Goal: Information Seeking & Learning: Learn about a topic

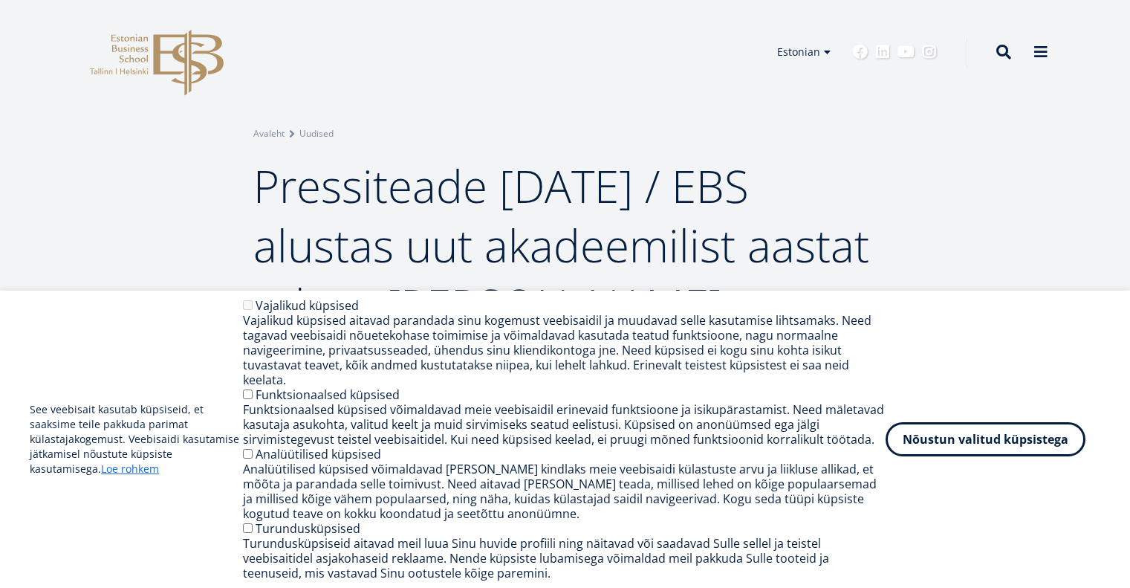
click at [960, 445] on button "Nõustun valitud küpsistega" at bounding box center [985, 439] width 200 height 34
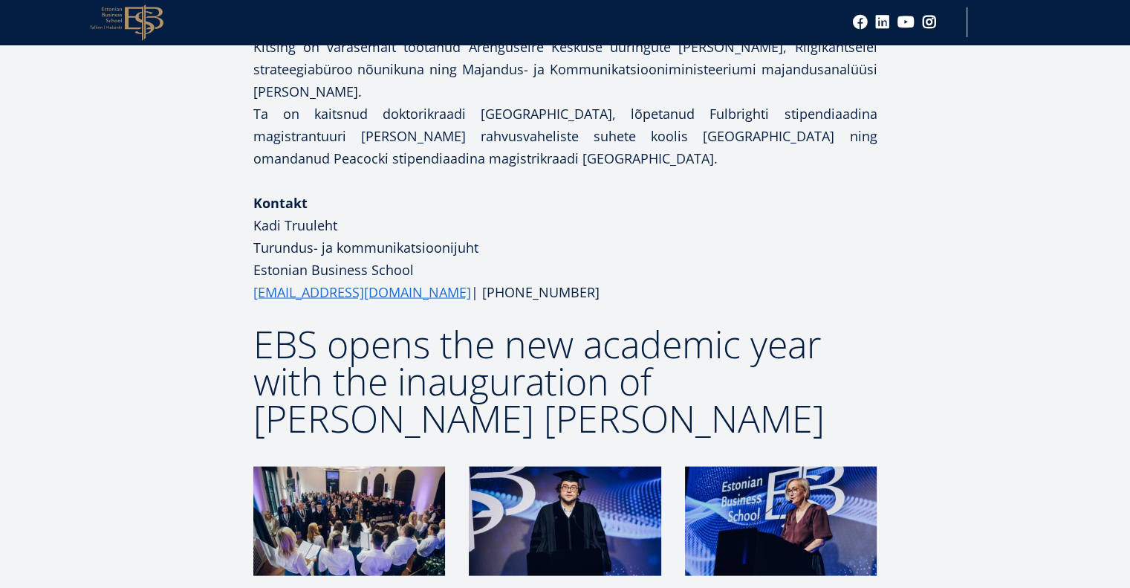
scroll to position [2897, 0]
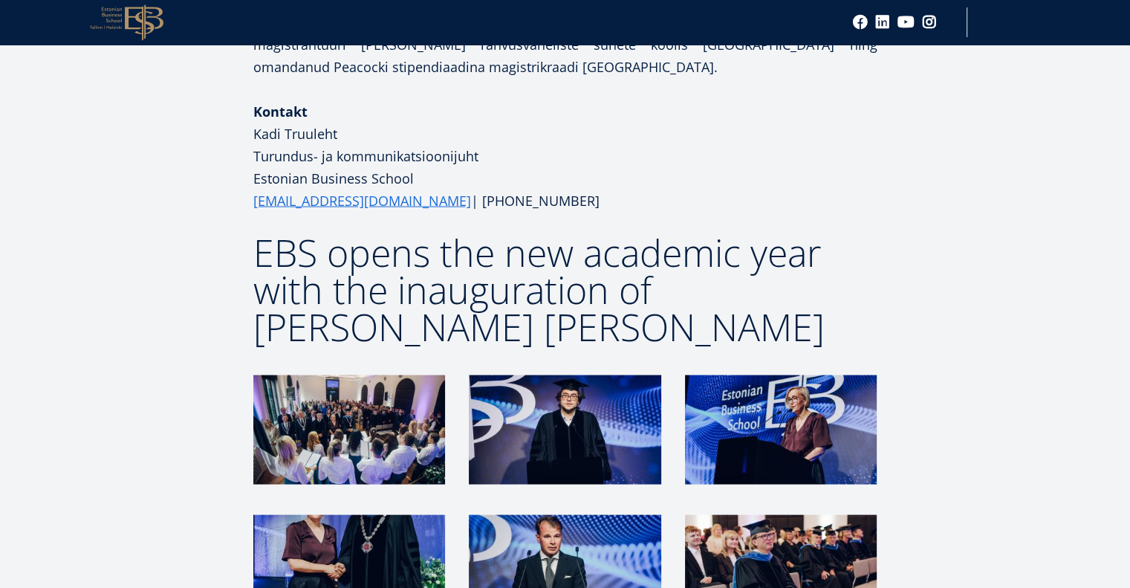
click at [357, 375] on img at bounding box center [349, 429] width 192 height 109
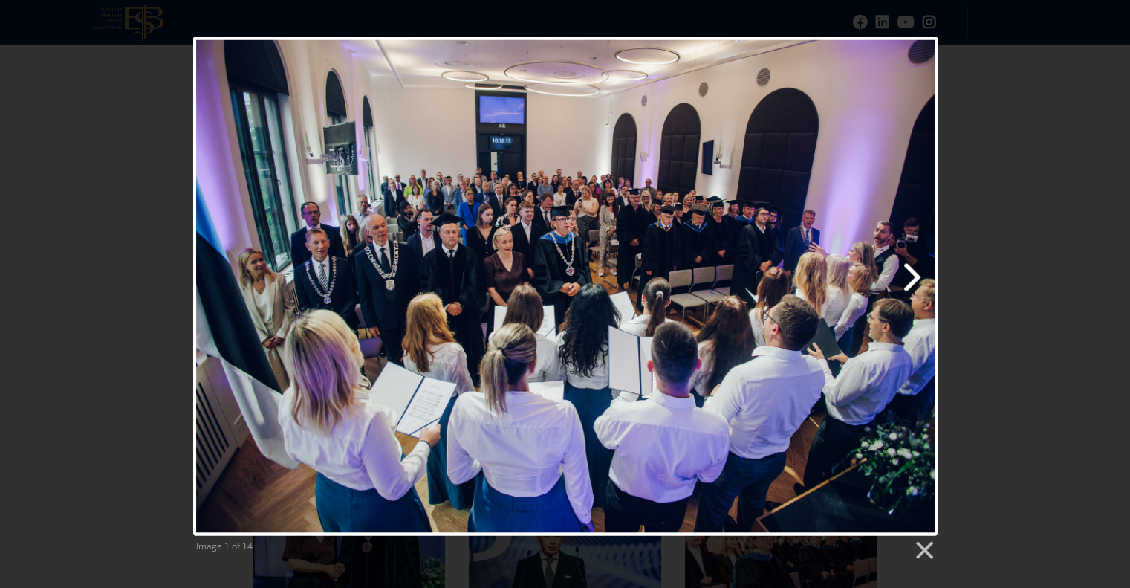
click at [904, 282] on link "Next image" at bounding box center [699, 286] width 476 height 498
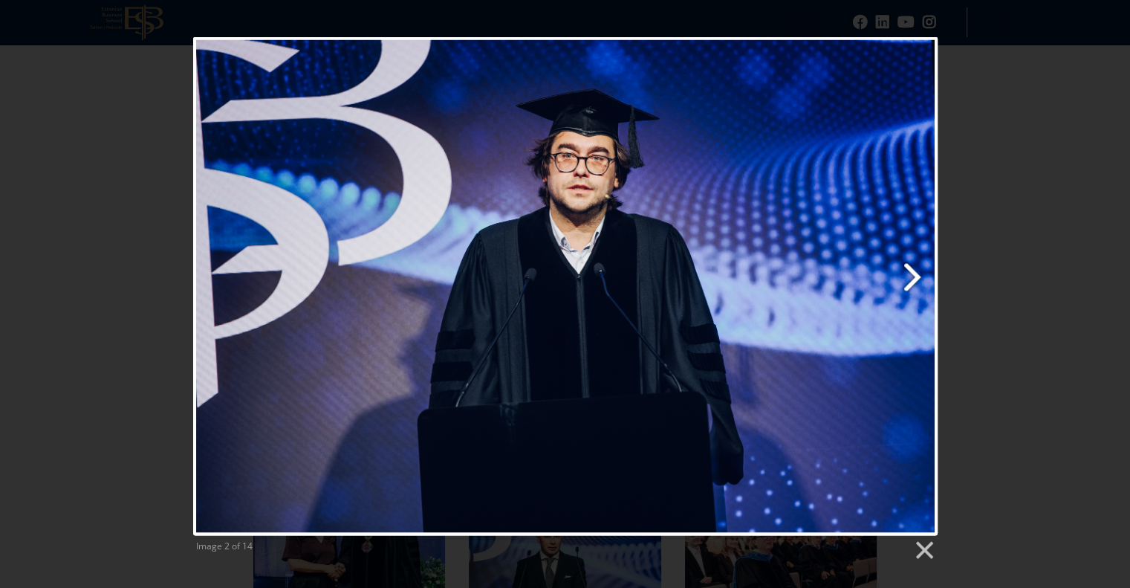
click at [910, 282] on link "Next image" at bounding box center [699, 286] width 476 height 498
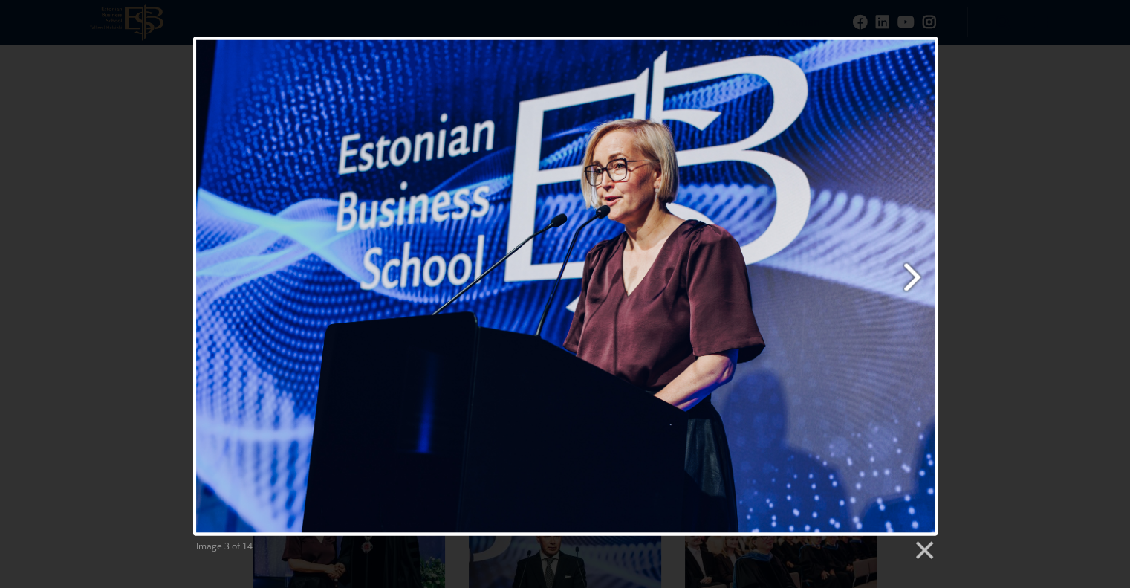
click at [910, 282] on link "Next image" at bounding box center [699, 286] width 476 height 498
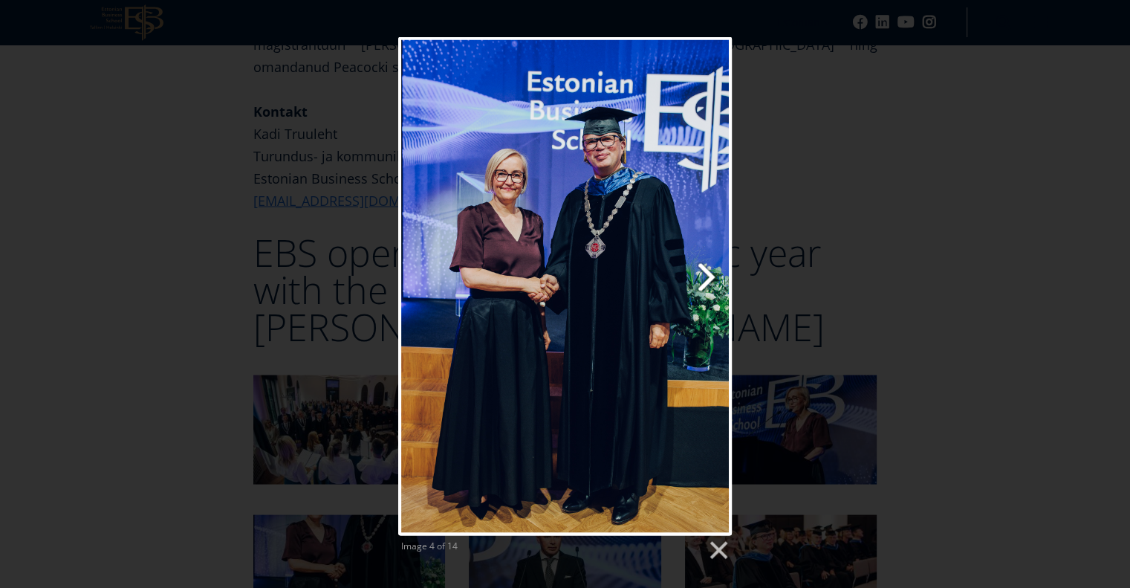
click at [707, 276] on link "Next image" at bounding box center [624, 286] width 213 height 498
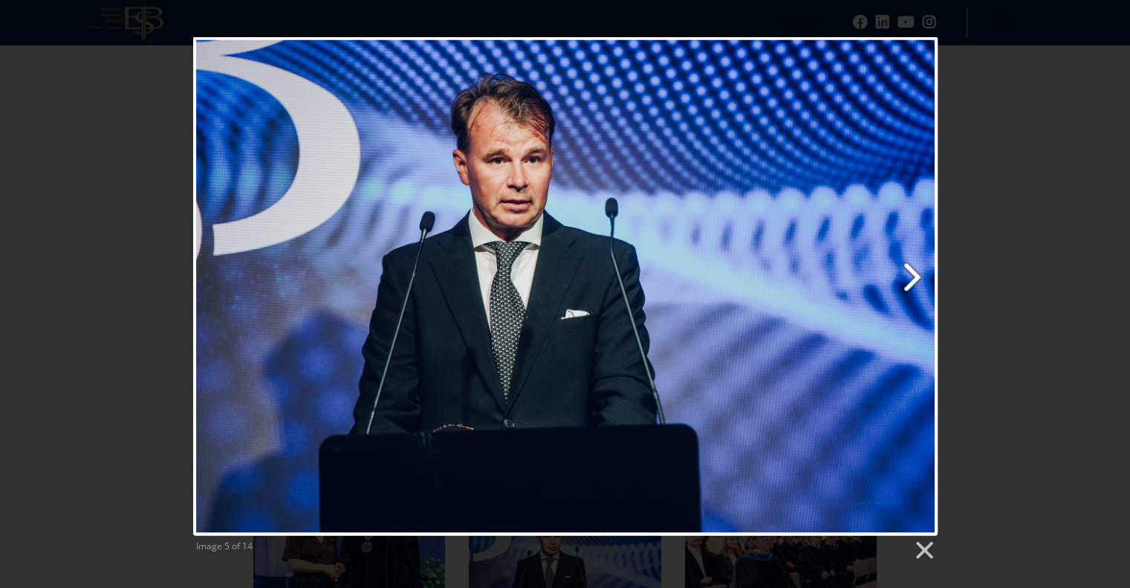
click at [909, 276] on link "Next image" at bounding box center [699, 286] width 476 height 498
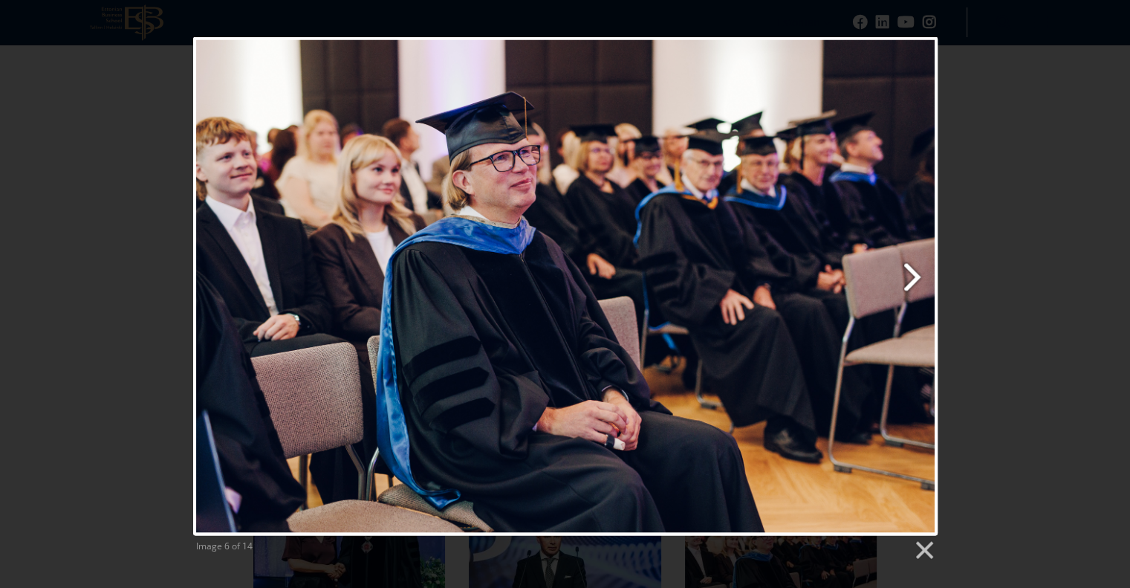
click at [909, 276] on link "Next image" at bounding box center [699, 286] width 476 height 498
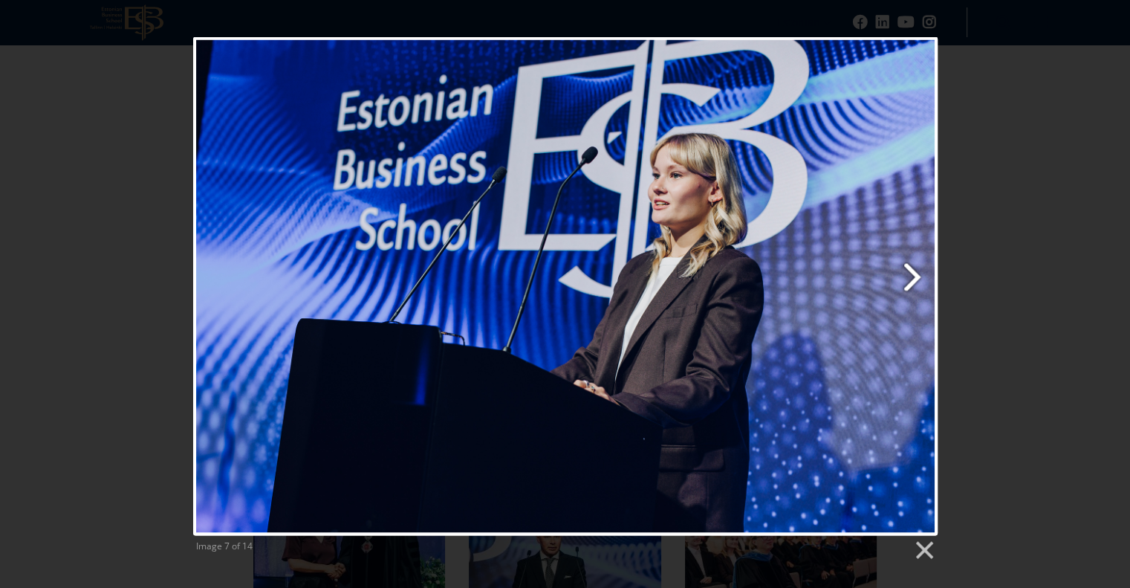
click at [909, 276] on link "Next image" at bounding box center [699, 286] width 476 height 498
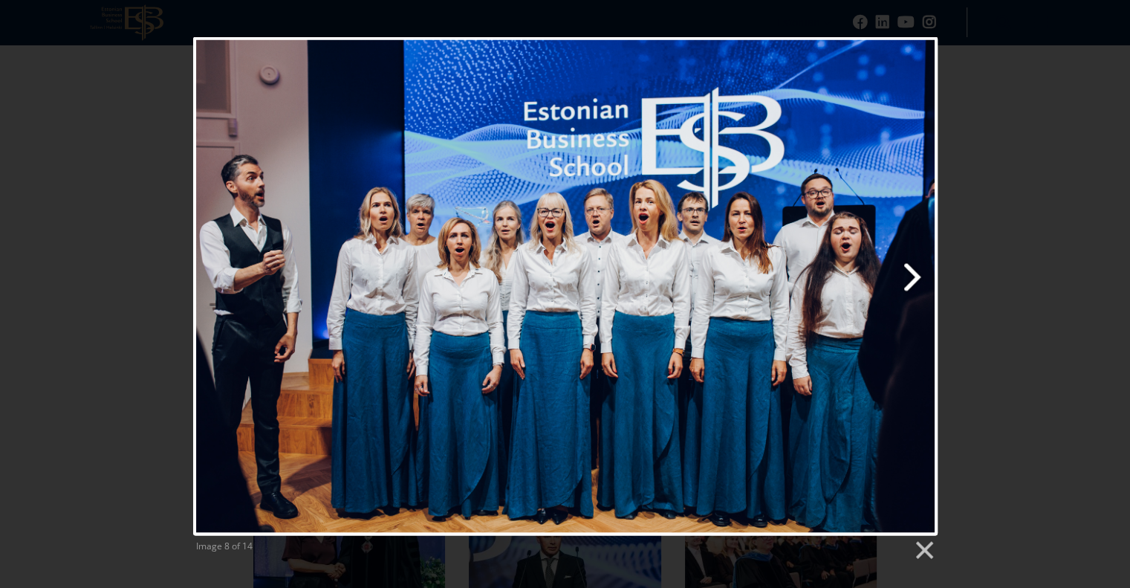
click at [909, 276] on link "Next image" at bounding box center [699, 286] width 476 height 498
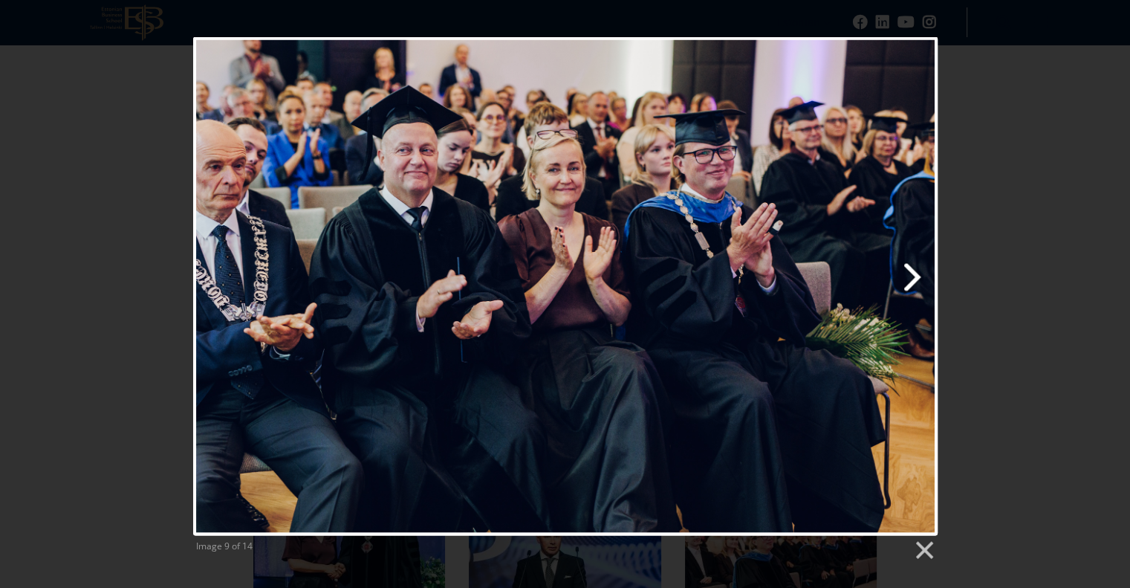
click at [909, 276] on link "Next image" at bounding box center [699, 286] width 476 height 498
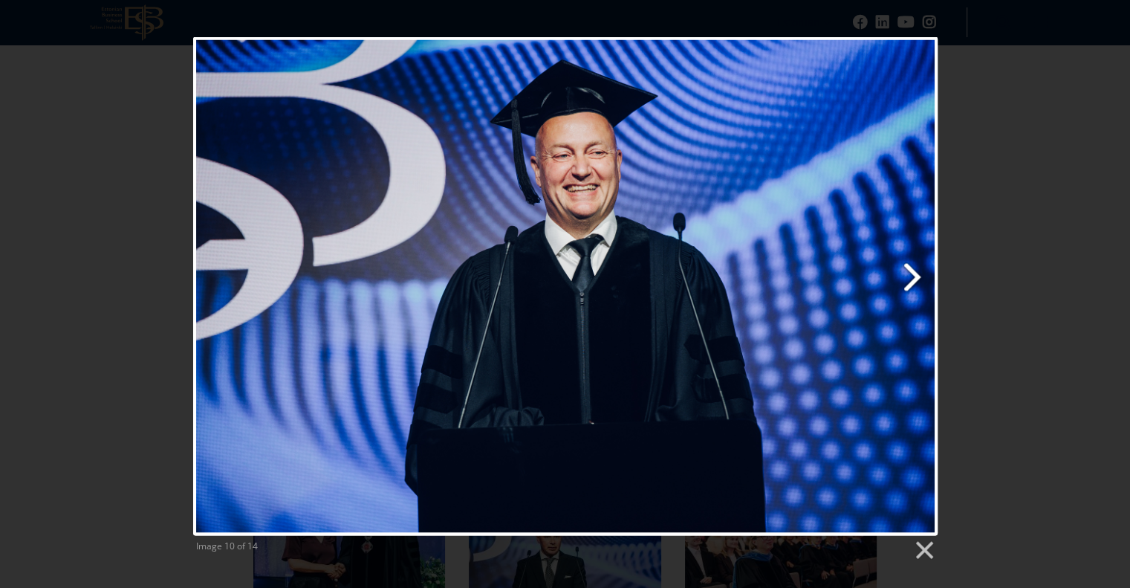
click at [909, 276] on link "Next image" at bounding box center [699, 286] width 476 height 498
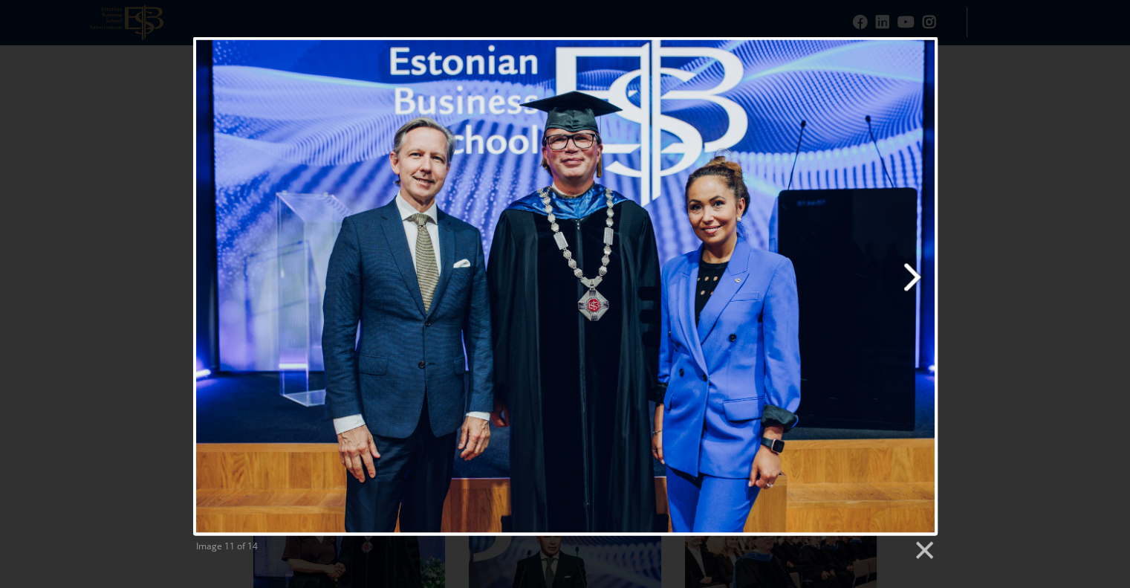
click at [909, 276] on link "Next image" at bounding box center [699, 286] width 476 height 498
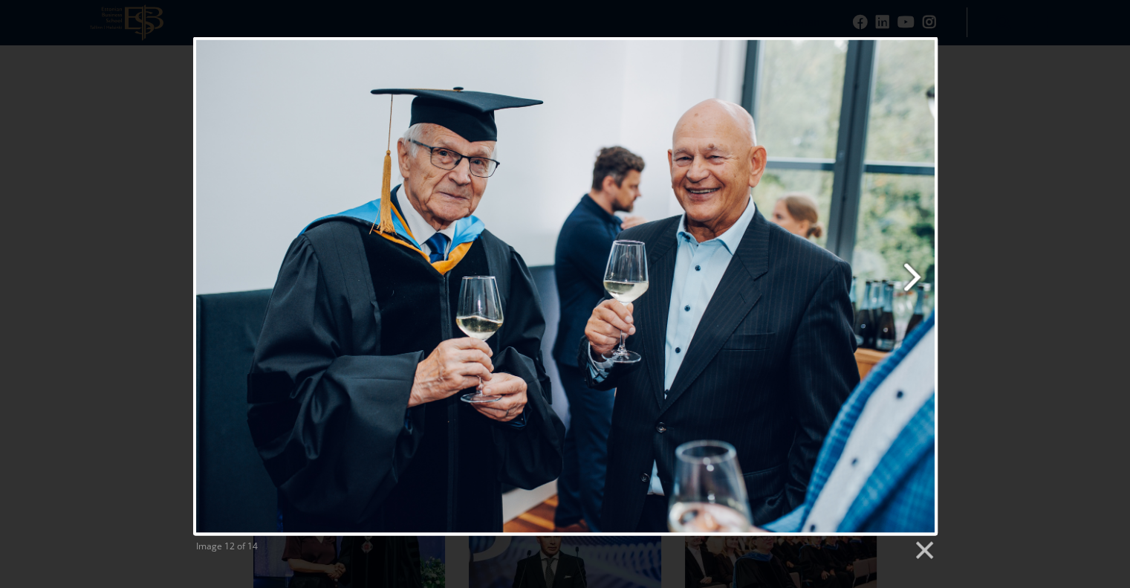
click at [909, 276] on link "Next image" at bounding box center [699, 286] width 476 height 498
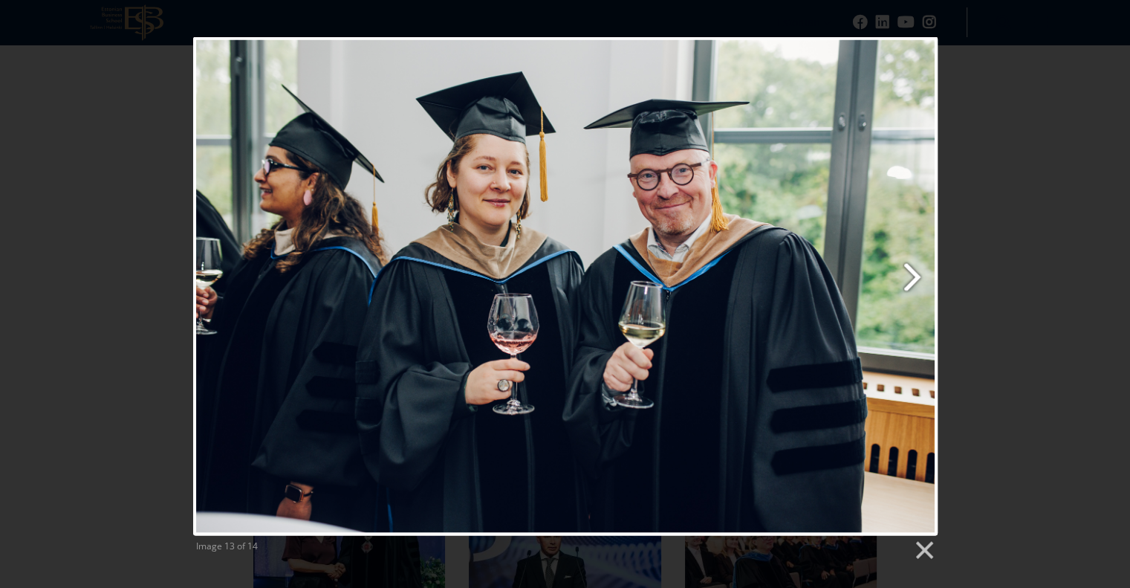
click at [909, 276] on link "Next image" at bounding box center [699, 286] width 476 height 498
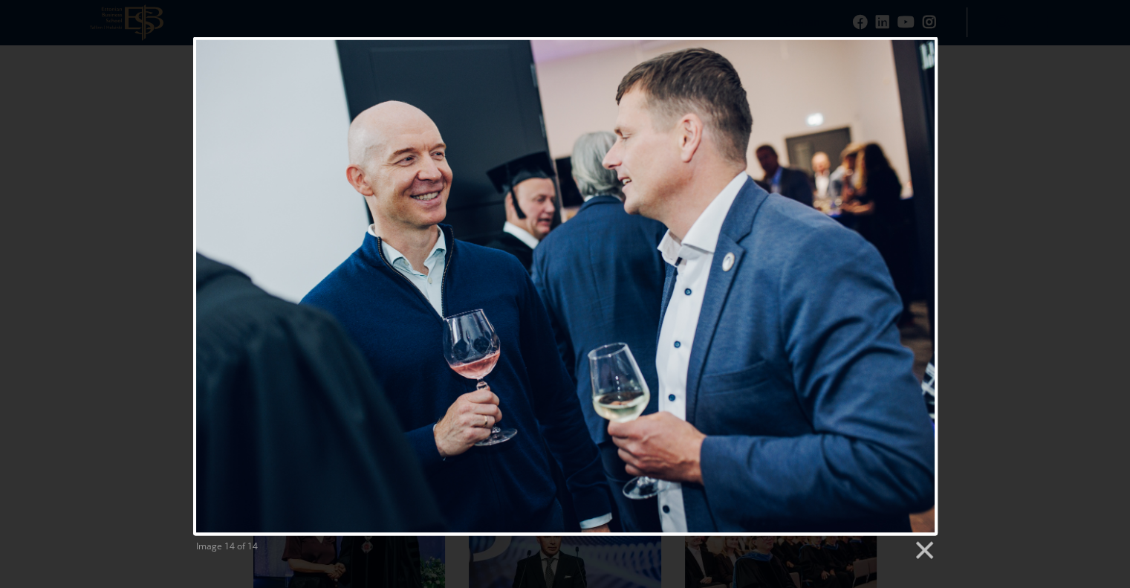
click at [909, 276] on div at bounding box center [565, 286] width 744 height 498
click at [906, 254] on div at bounding box center [565, 286] width 744 height 498
click at [925, 547] on link at bounding box center [923, 550] width 22 height 22
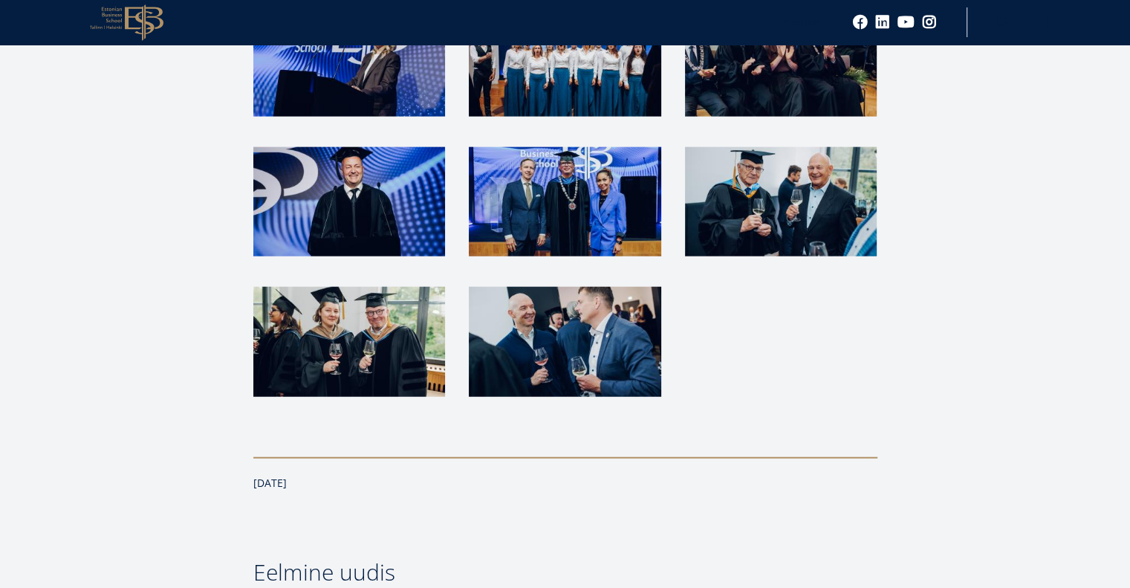
scroll to position [3714, 0]
